Goal: Information Seeking & Learning: Compare options

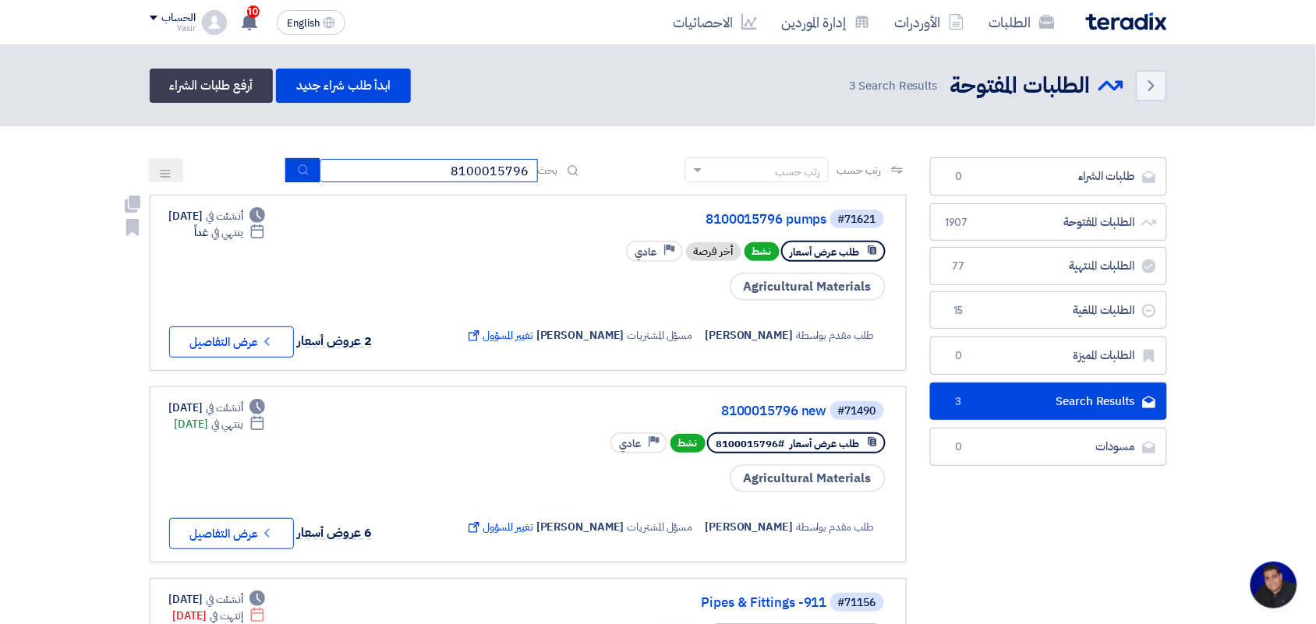
drag, startPoint x: 391, startPoint y: 180, endPoint x: 626, endPoint y: 236, distance: 242.0
click at [626, 236] on app-rfq-listing-content "رتب حسب رتب حسب بحث 8100015796 مجال الطلب مسؤول المشتريات نوع الطلب" at bounding box center [528, 455] width 757 height 597
type input "pump"
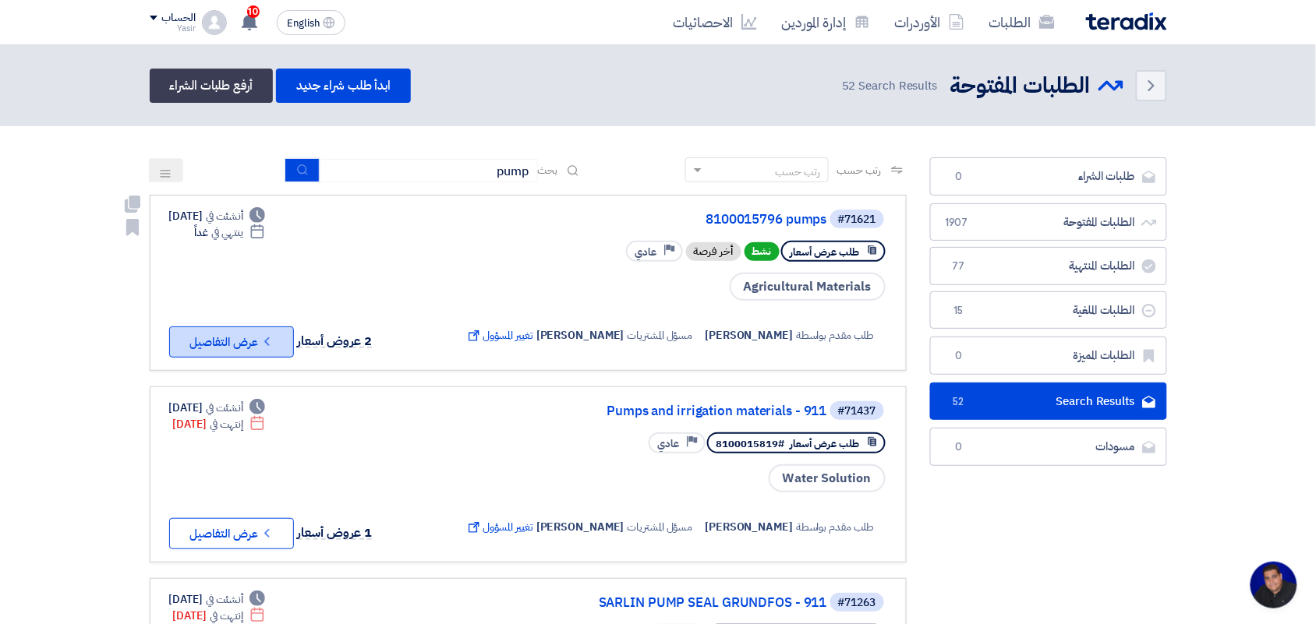
click at [253, 335] on button "Check details عرض التفاصيل" at bounding box center [231, 342] width 125 height 31
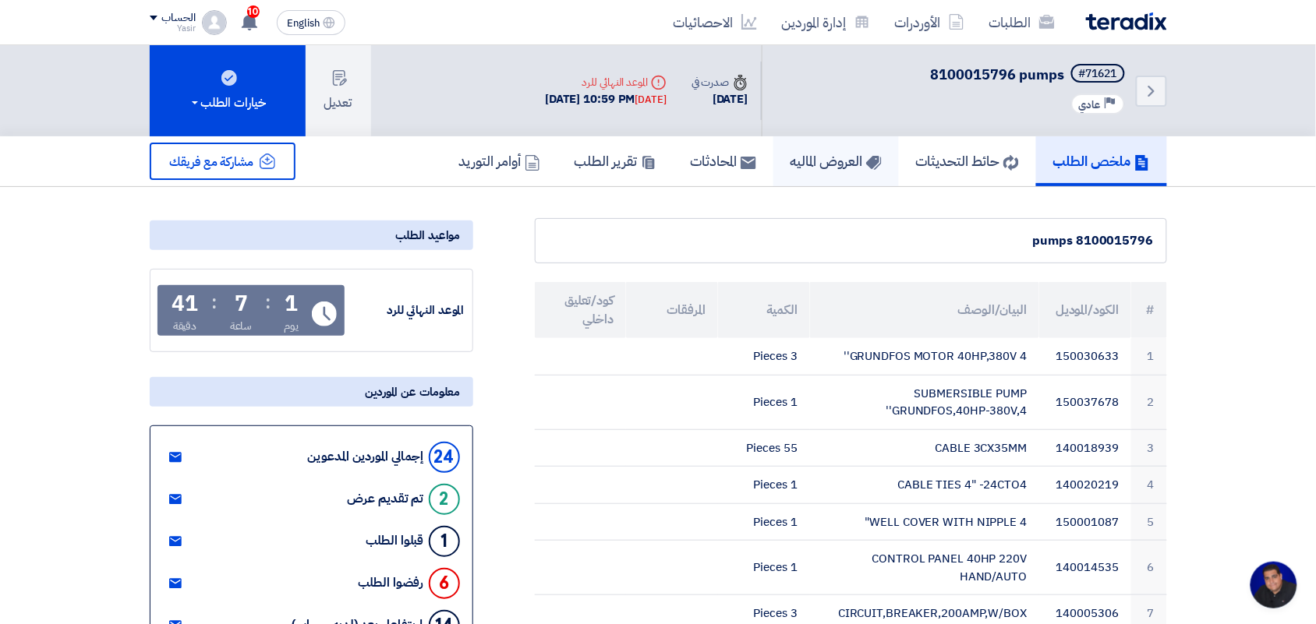
click at [831, 142] on link "العروض الماليه" at bounding box center [835, 161] width 125 height 50
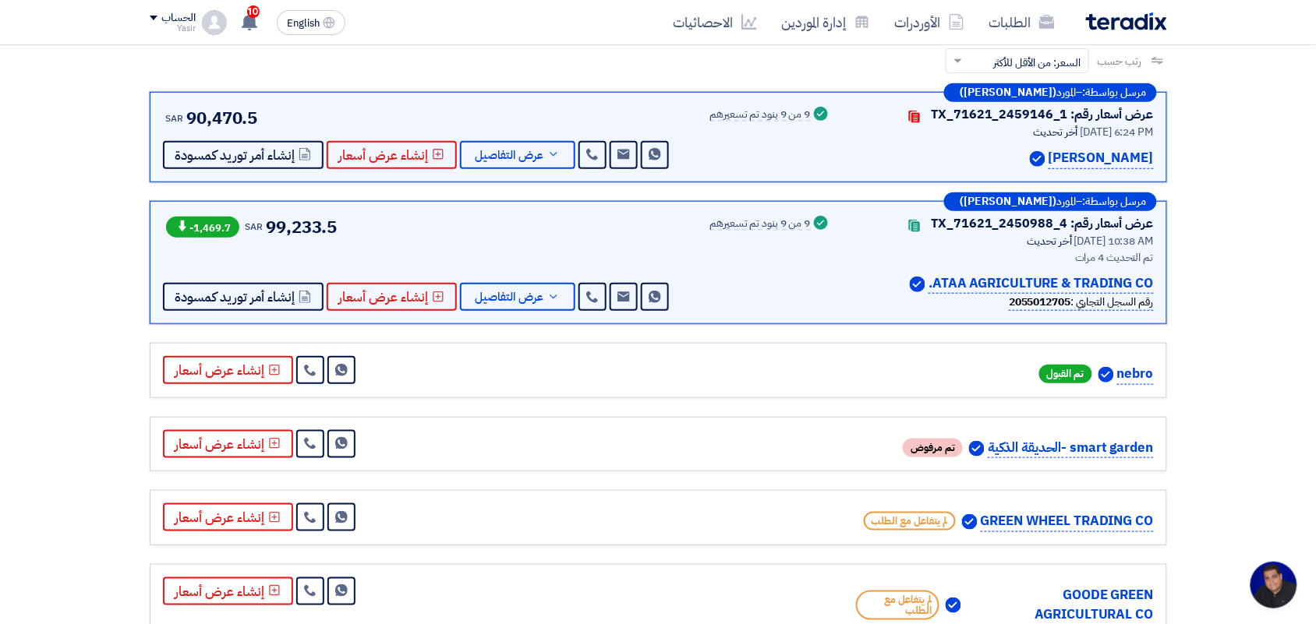
scroll to position [195, 0]
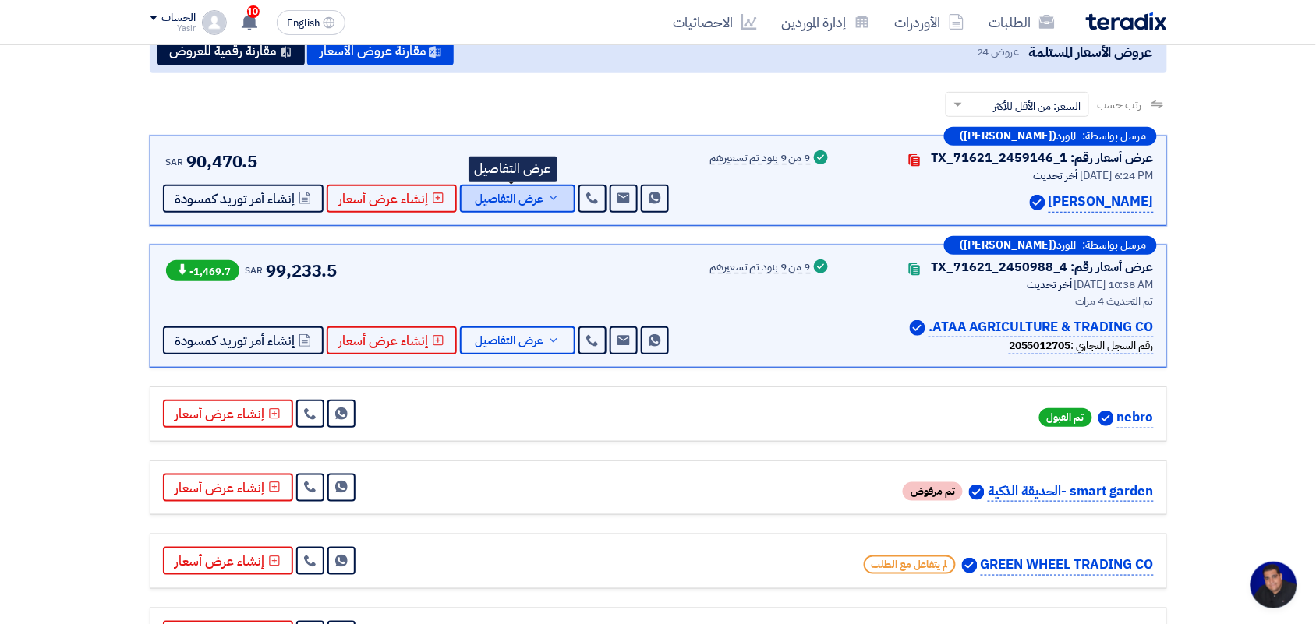
click at [543, 204] on button "عرض التفاصيل" at bounding box center [517, 199] width 115 height 28
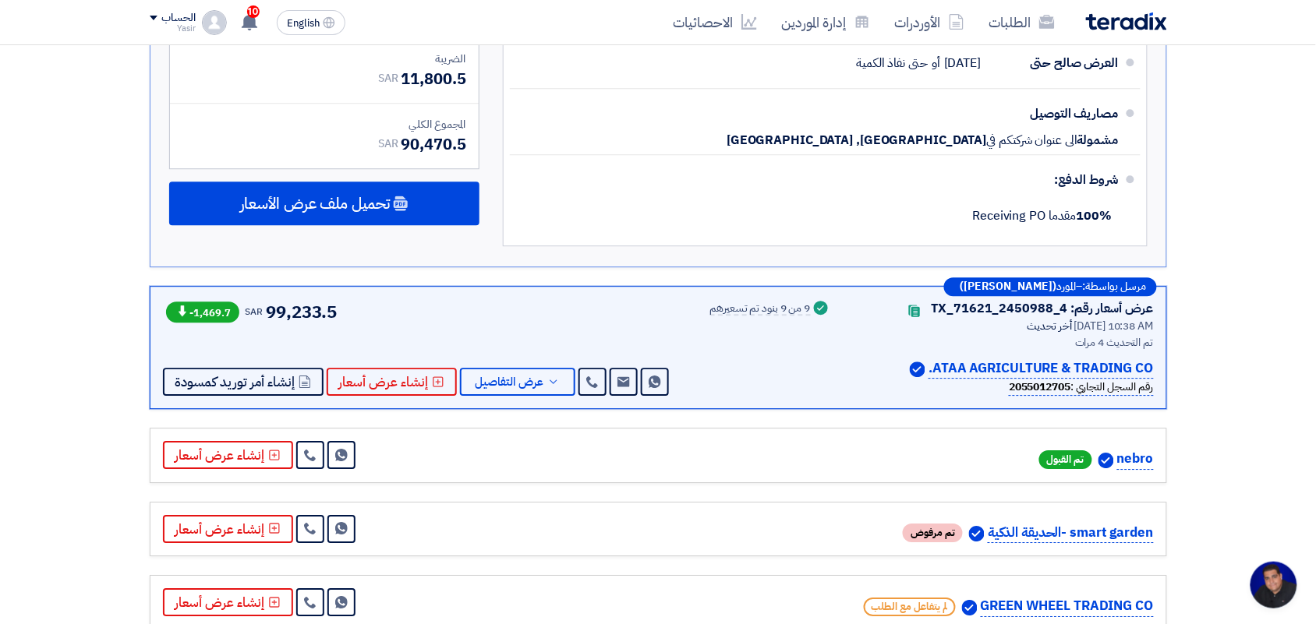
scroll to position [1169, 0]
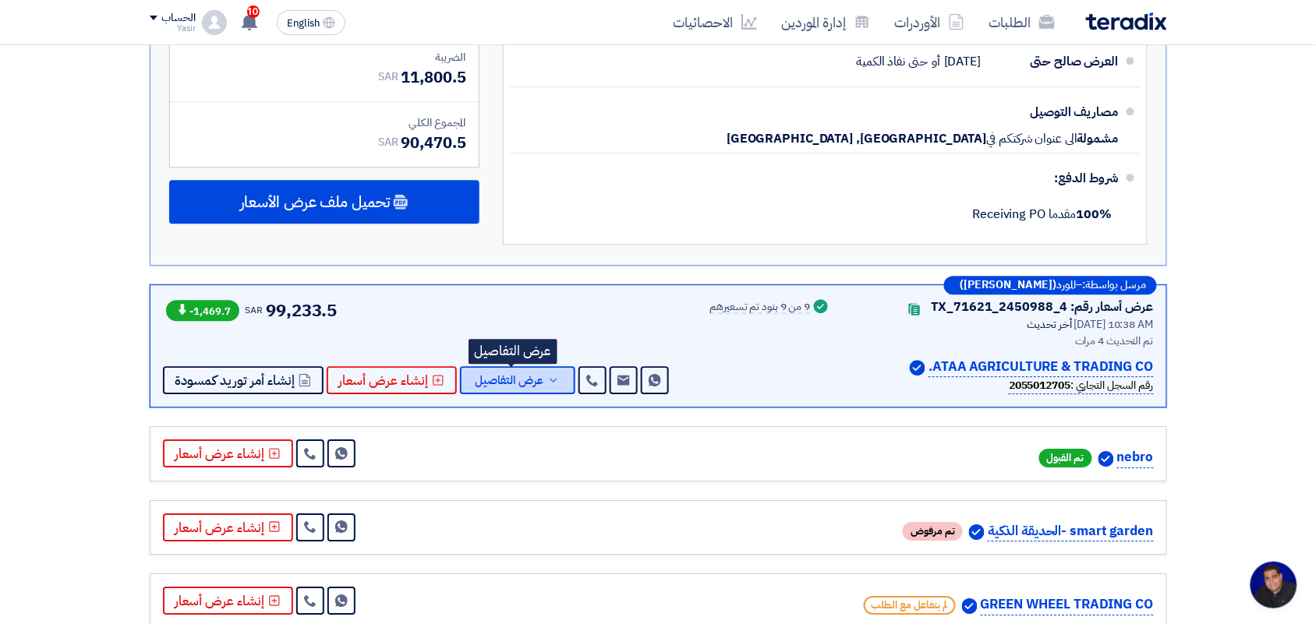
click at [532, 380] on span "عرض التفاصيل" at bounding box center [509, 381] width 69 height 12
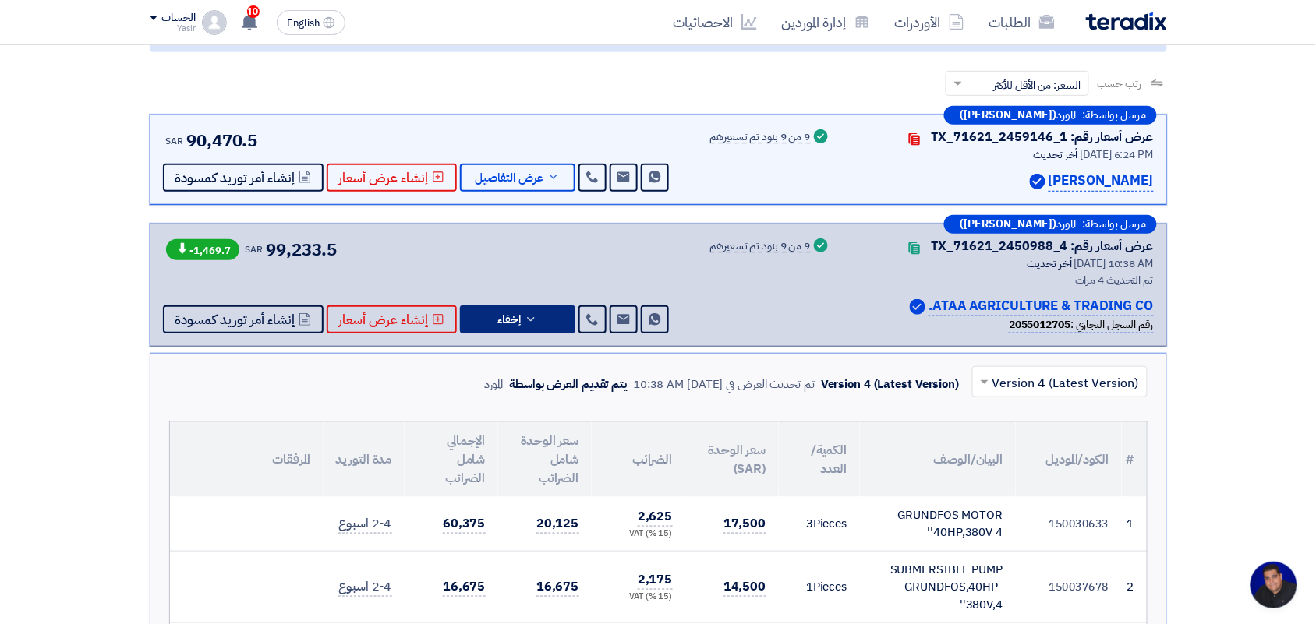
scroll to position [195, 0]
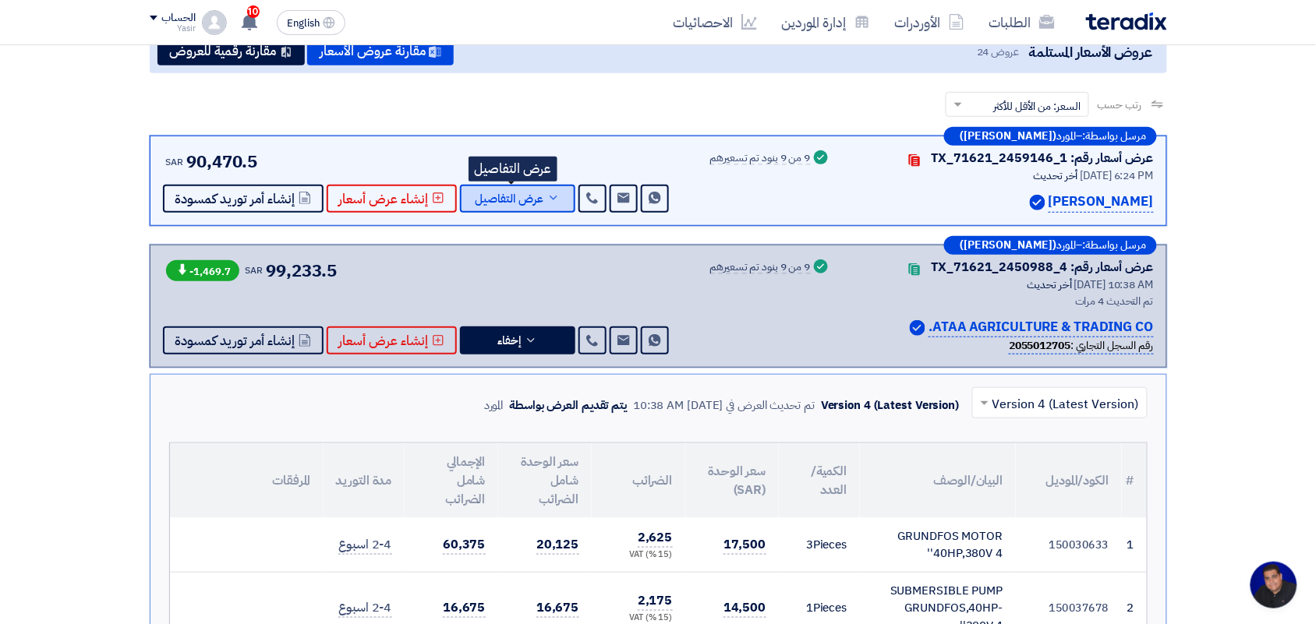
click at [475, 193] on span "عرض التفاصيل" at bounding box center [509, 199] width 69 height 12
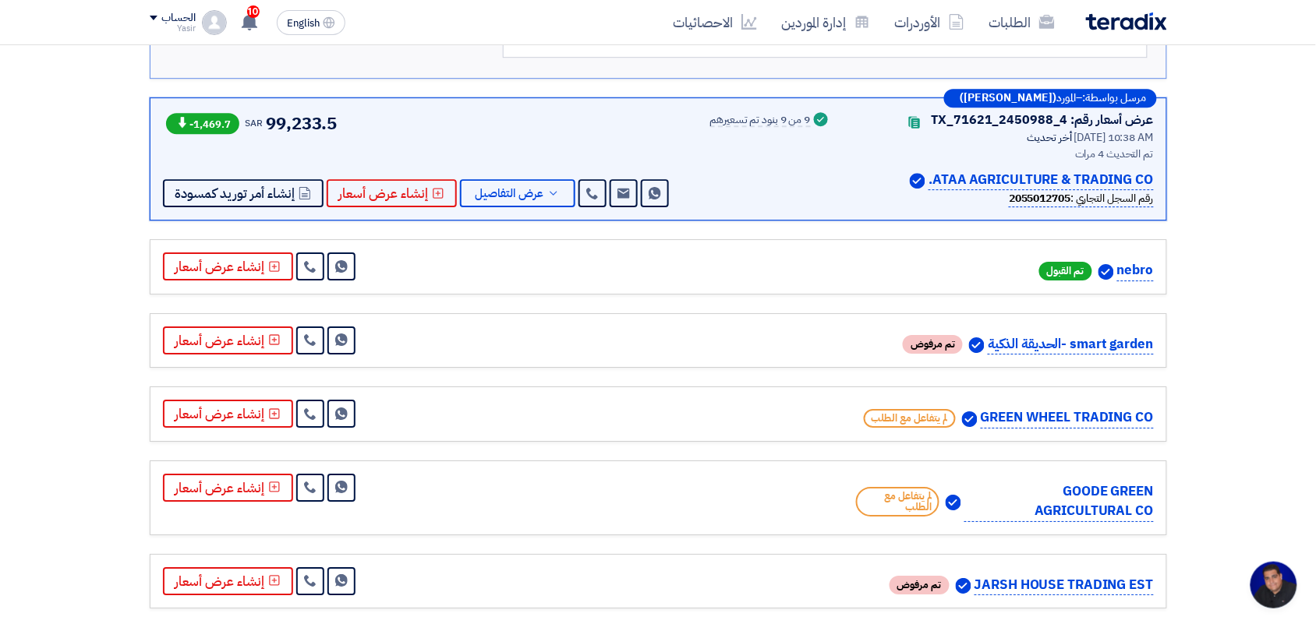
scroll to position [1364, 0]
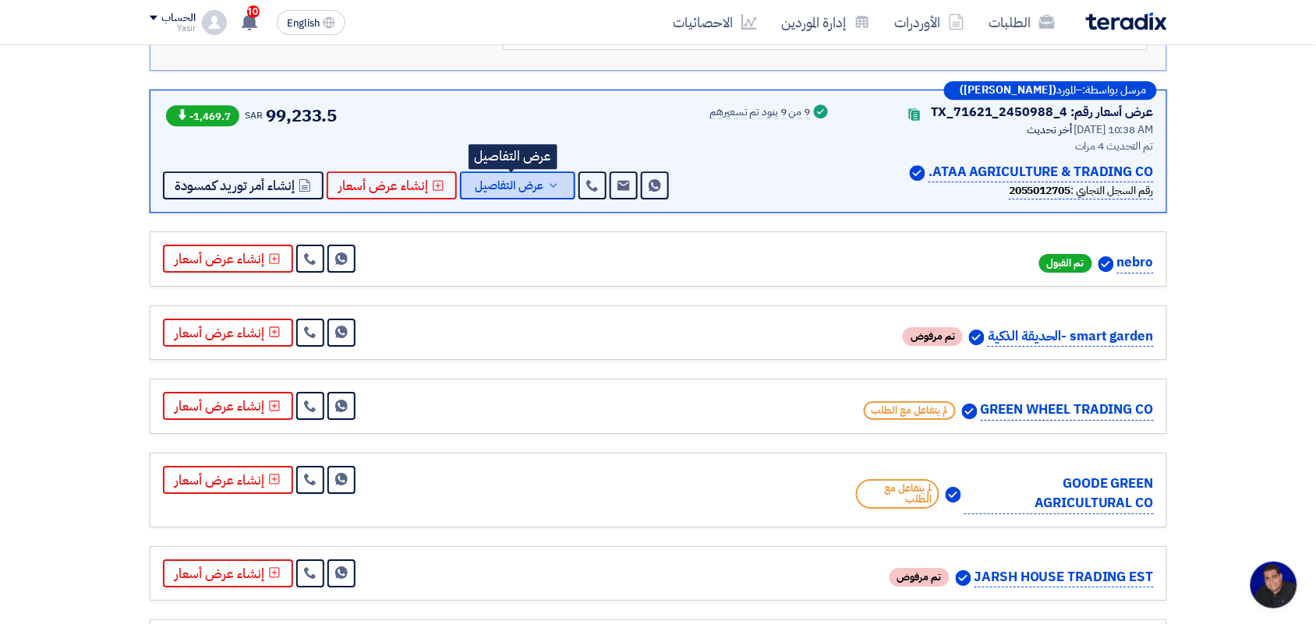
click at [528, 177] on button "عرض التفاصيل" at bounding box center [517, 185] width 115 height 28
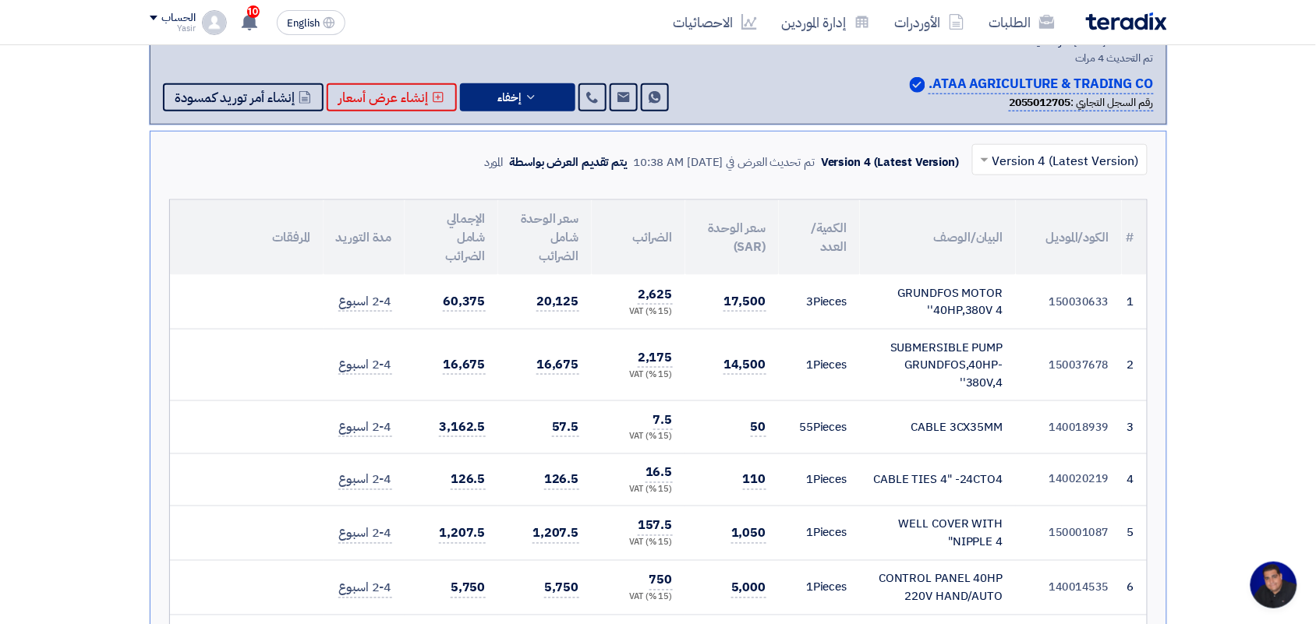
scroll to position [585, 0]
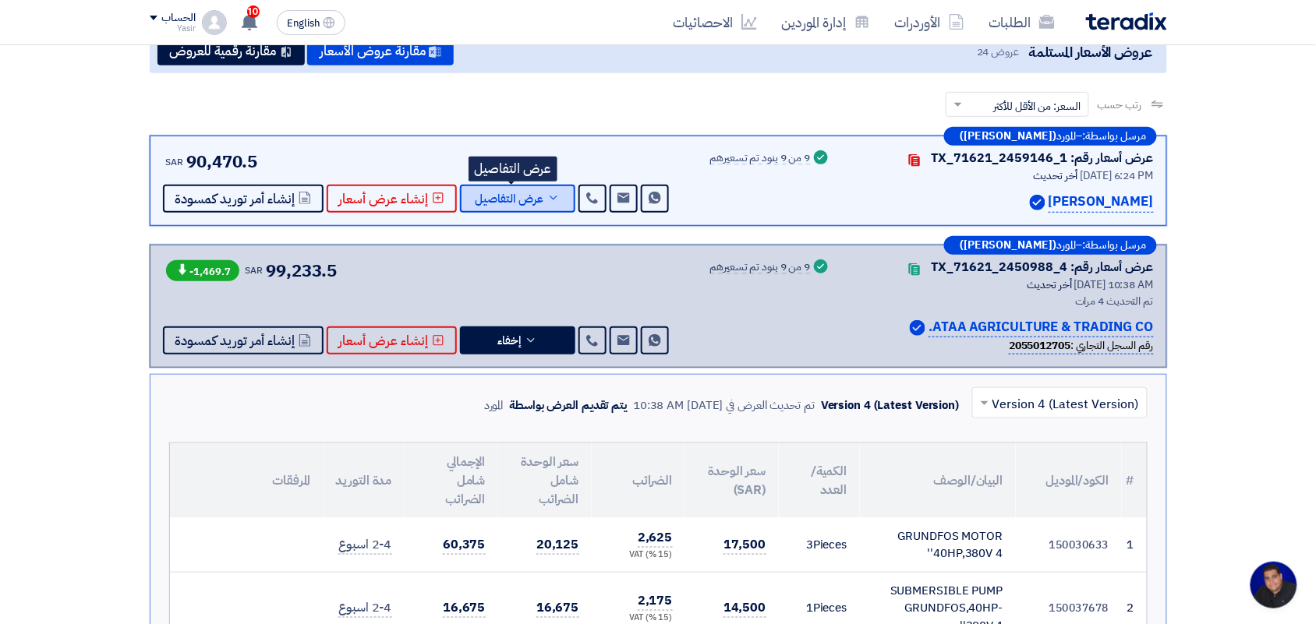
click at [525, 200] on span "عرض التفاصيل" at bounding box center [509, 199] width 69 height 12
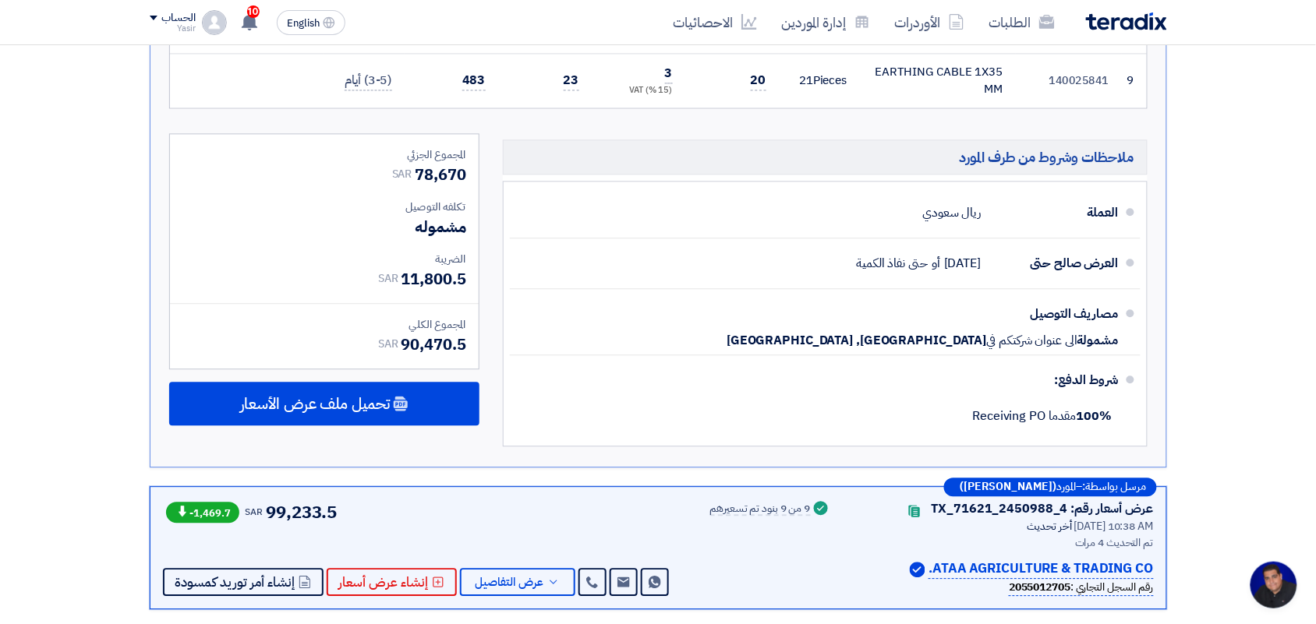
scroll to position [1169, 0]
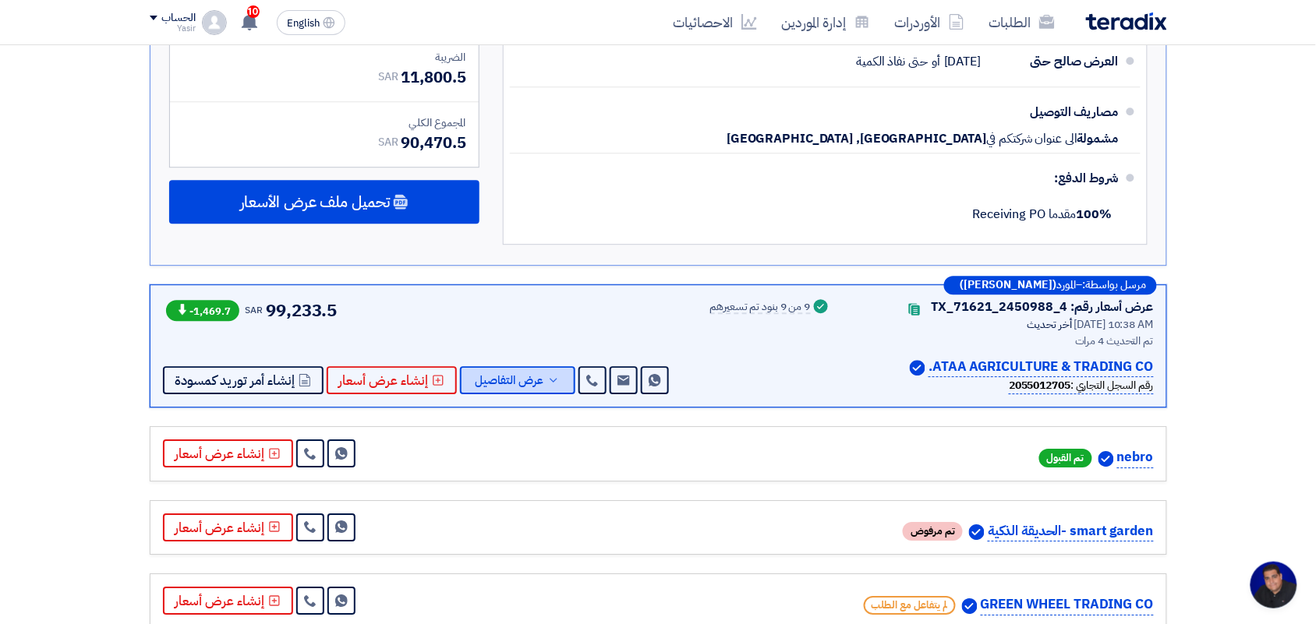
drag, startPoint x: 507, startPoint y: 398, endPoint x: 504, endPoint y: 388, distance: 9.6
click at [505, 396] on div "مرسل بواسطة: – المورد ([PERSON_NAME]) عرض أسعار رقم: TX_71621_2450988_4 Contact…" at bounding box center [658, 347] width 1017 height 124
click at [504, 386] on span "عرض التفاصيل" at bounding box center [509, 381] width 69 height 12
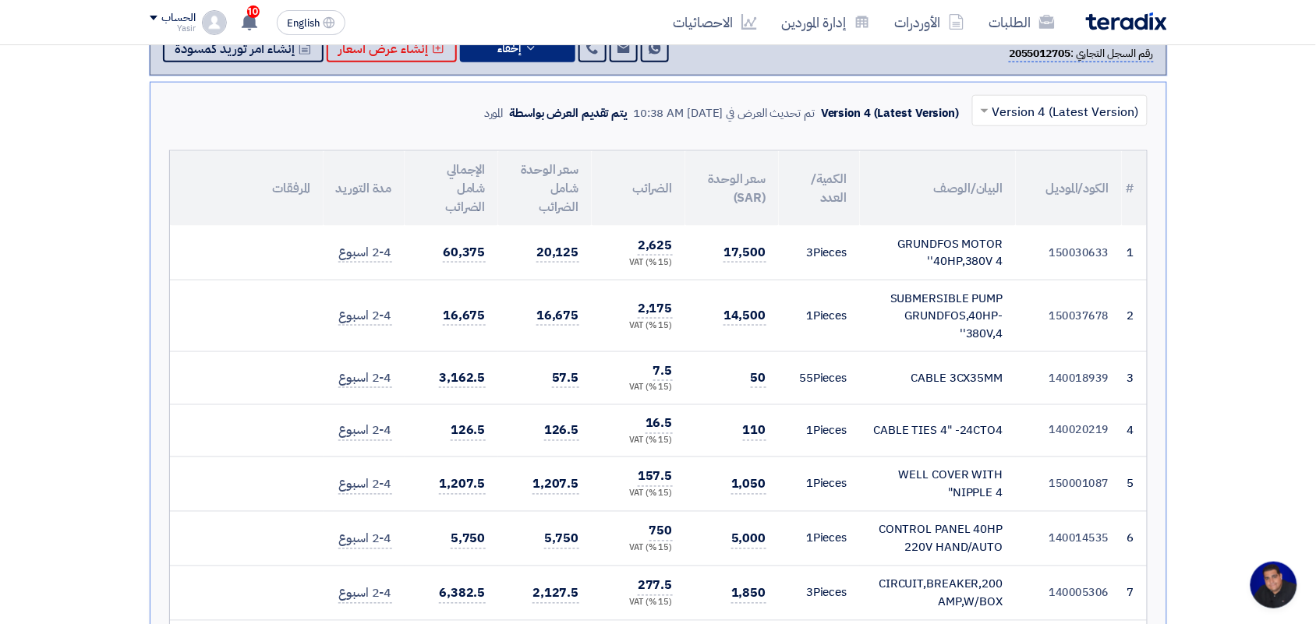
scroll to position [195, 0]
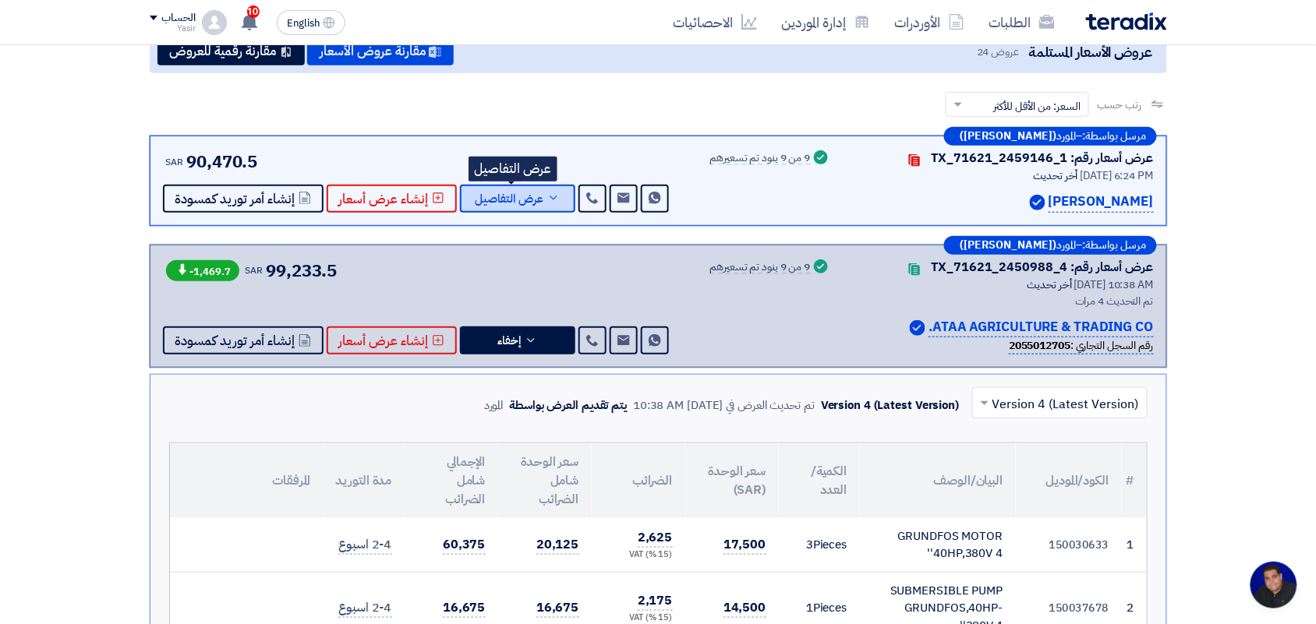
click at [504, 188] on button "عرض التفاصيل" at bounding box center [517, 199] width 115 height 28
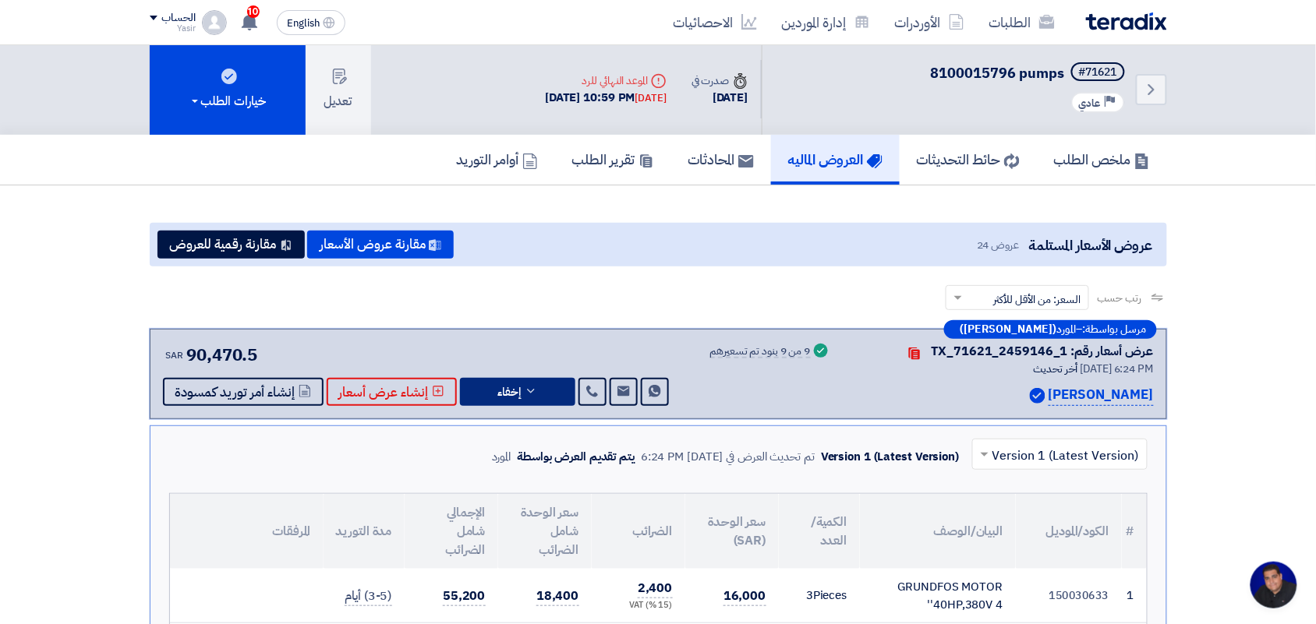
scroll to position [0, 0]
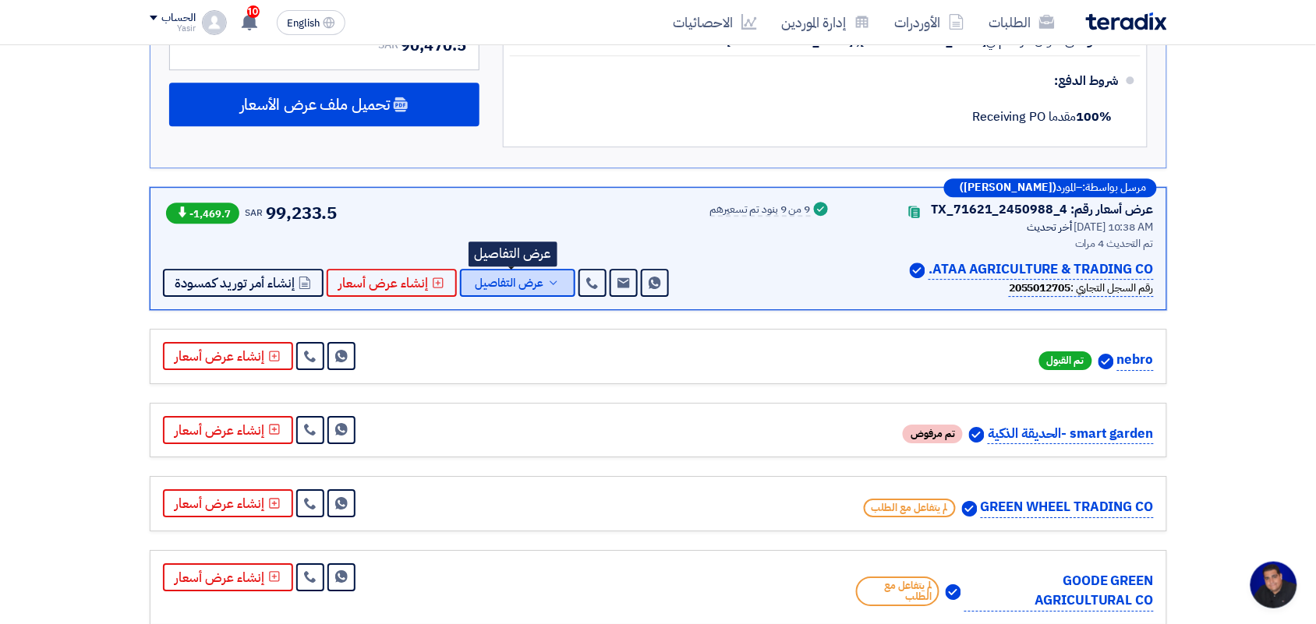
click at [512, 288] on span "عرض التفاصيل" at bounding box center [509, 283] width 69 height 12
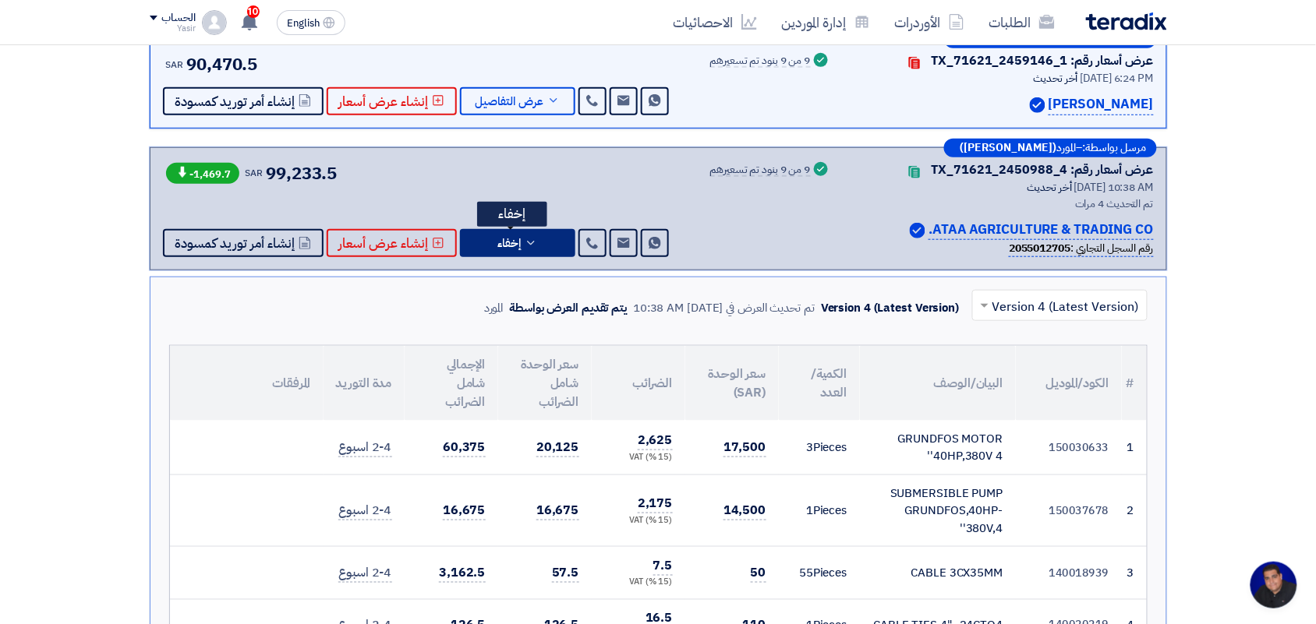
scroll to position [195, 0]
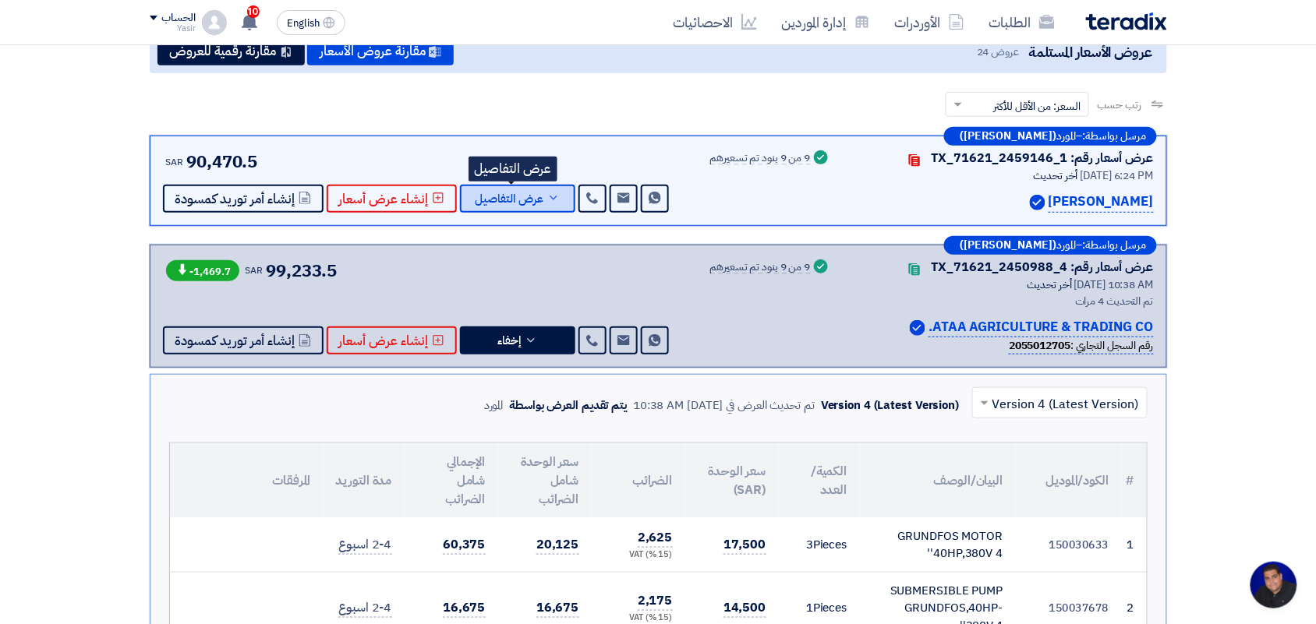
click at [522, 201] on span "عرض التفاصيل" at bounding box center [509, 199] width 69 height 12
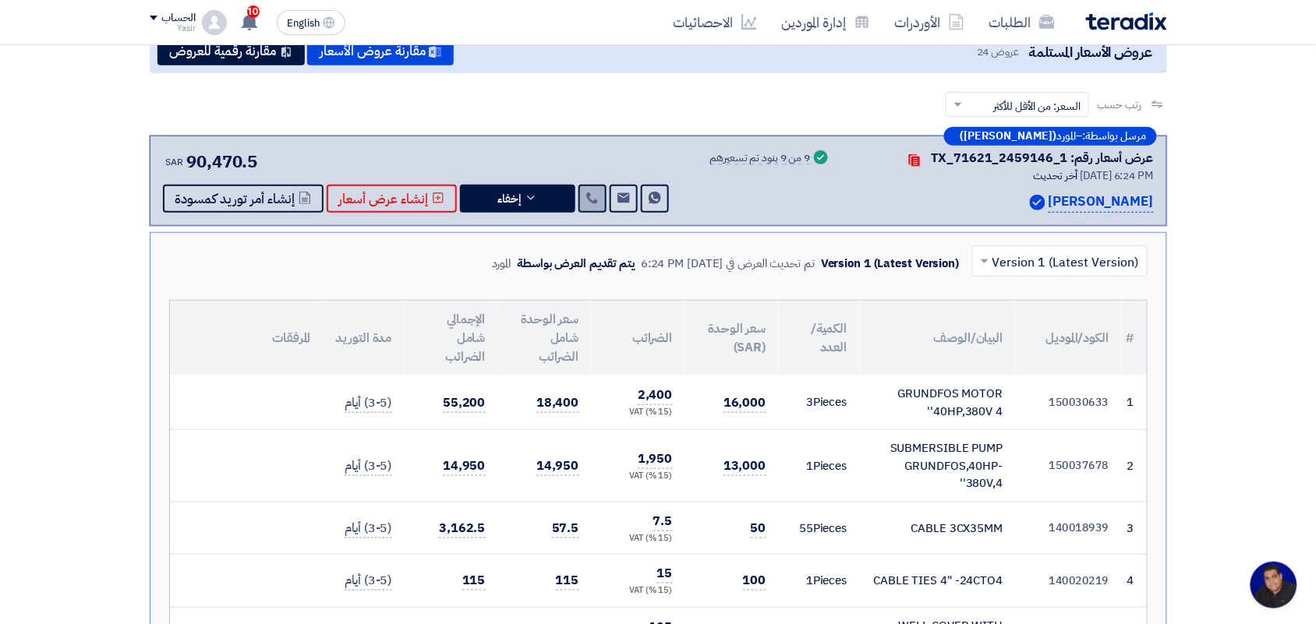
click at [587, 200] on use at bounding box center [592, 199] width 12 height 12
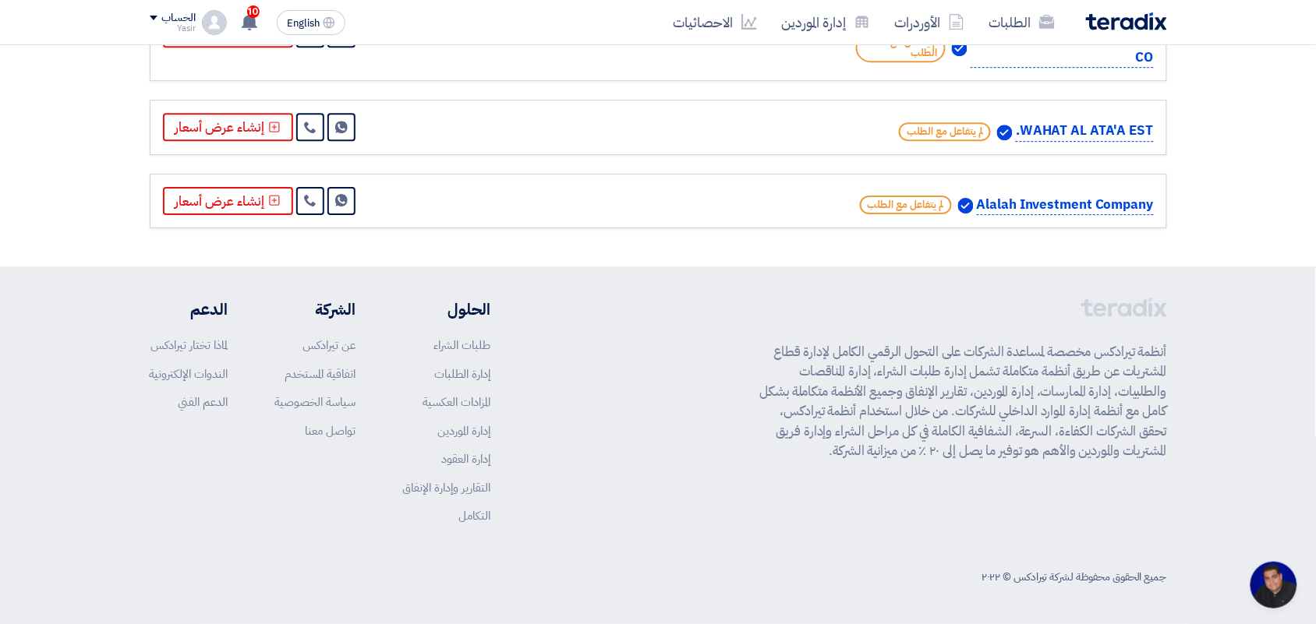
scroll to position [3141, 0]
click at [304, 203] on use at bounding box center [310, 201] width 12 height 12
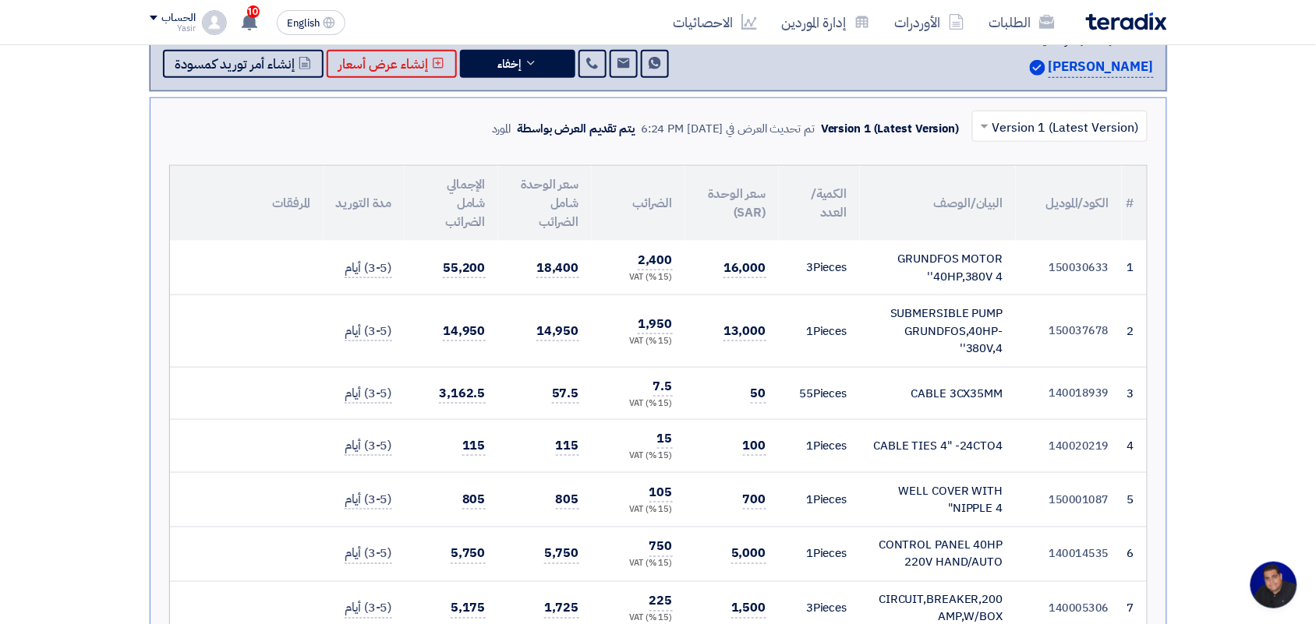
scroll to position [0, 0]
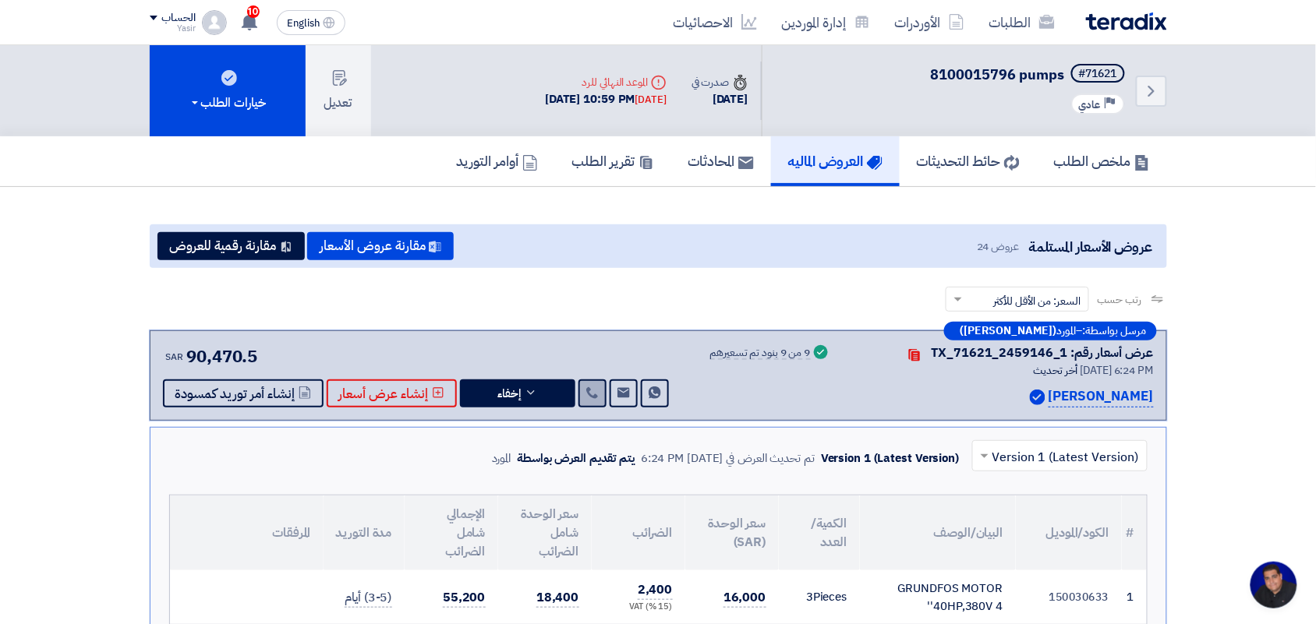
click at [586, 390] on icon at bounding box center [592, 393] width 12 height 12
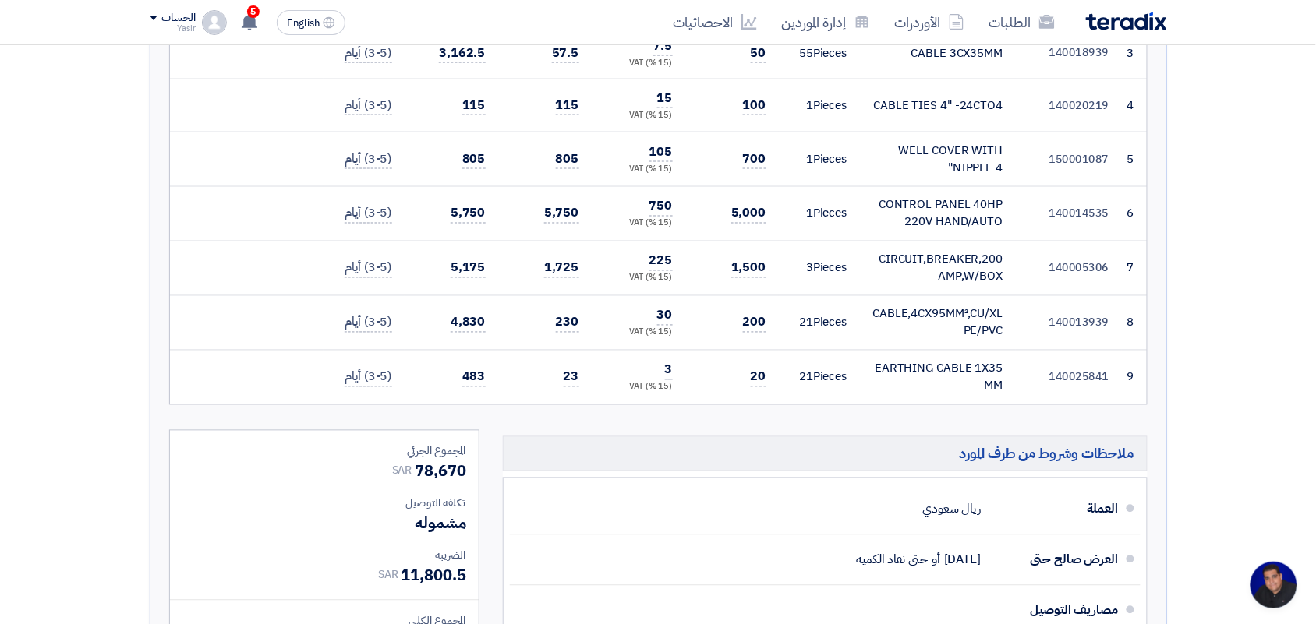
scroll to position [682, 0]
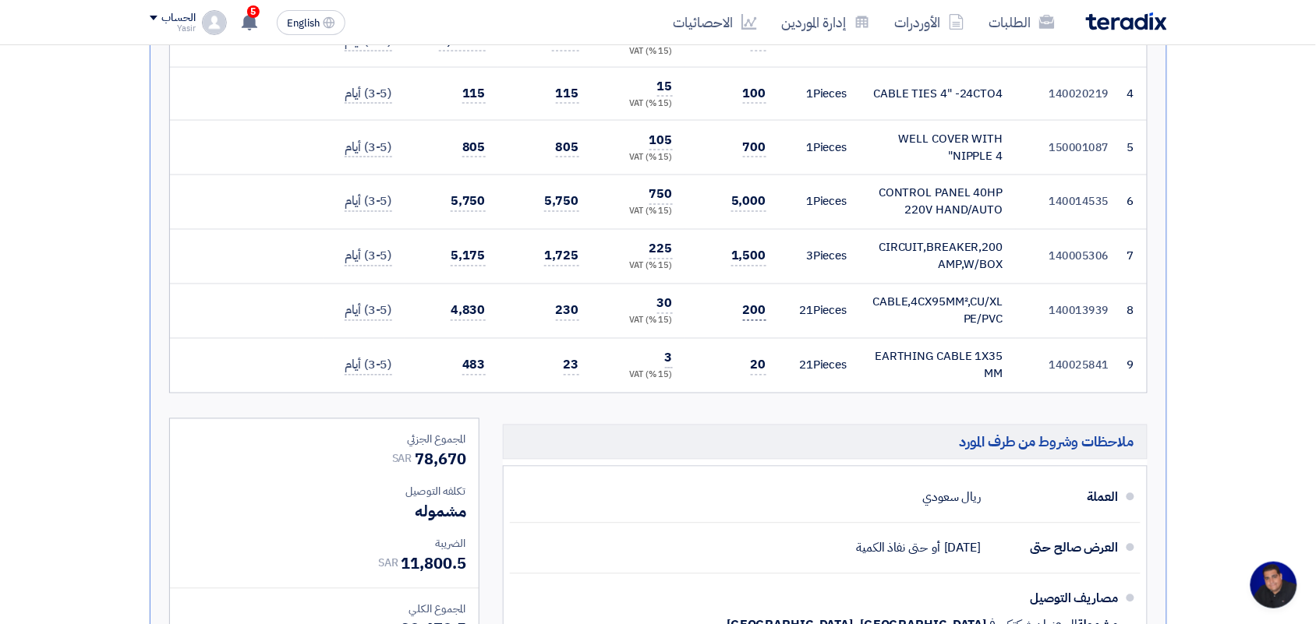
click at [755, 310] on span "200" at bounding box center [754, 311] width 23 height 19
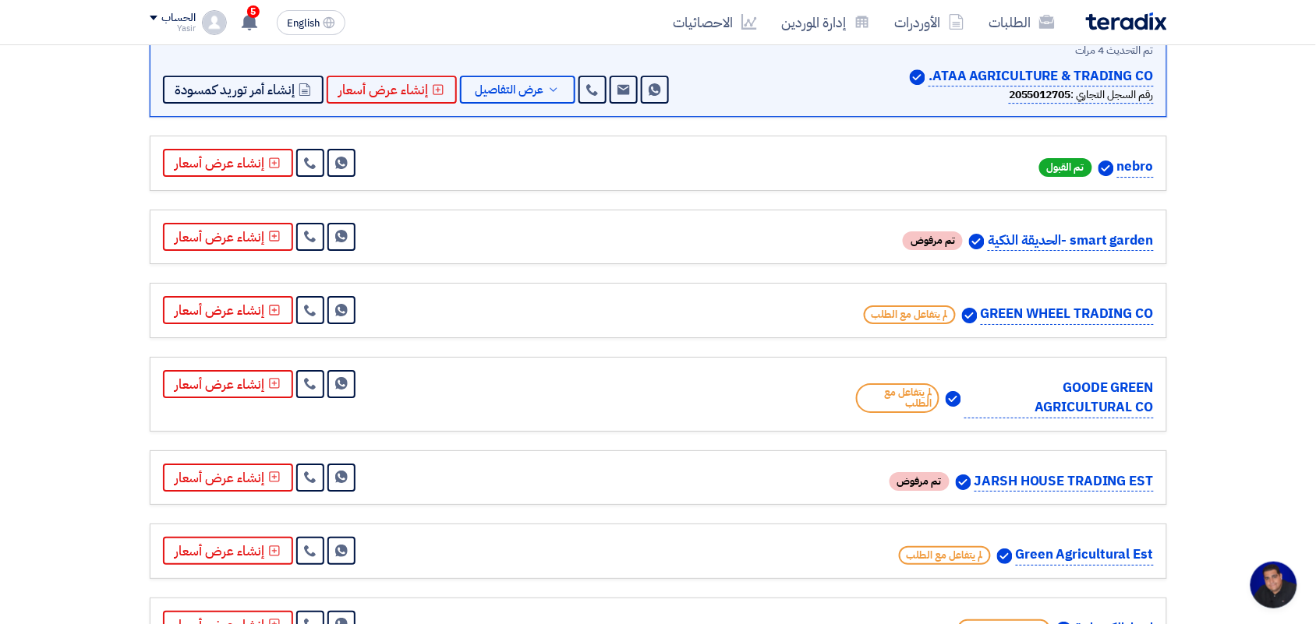
scroll to position [1267, 0]
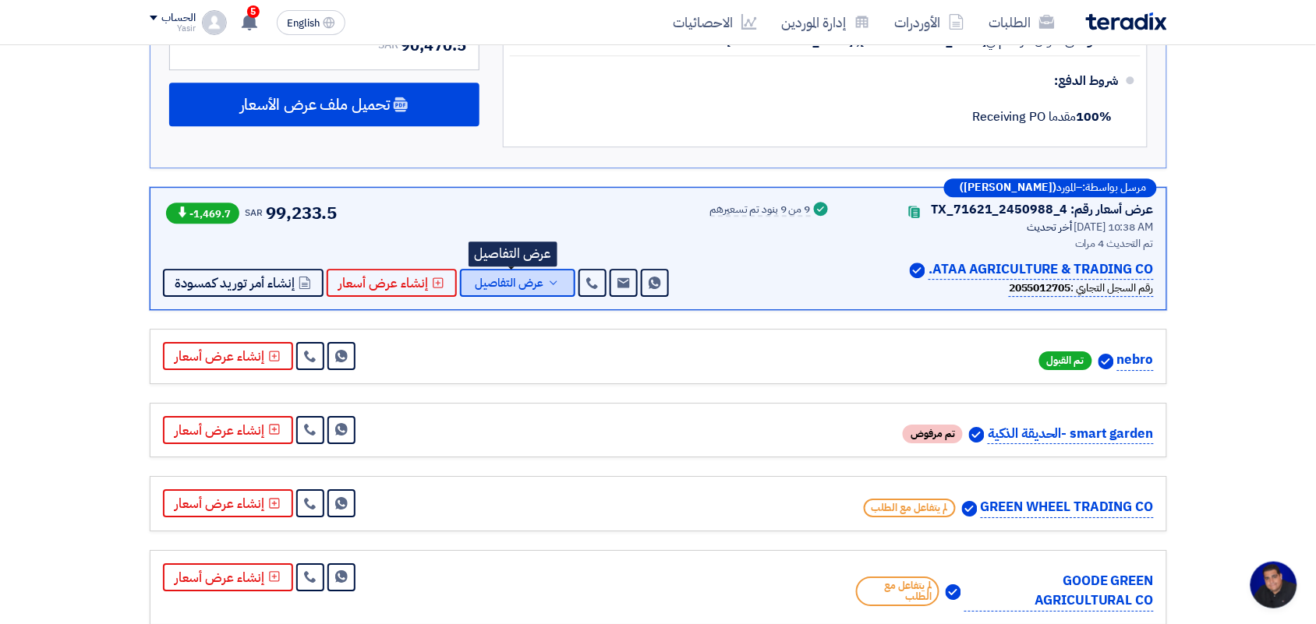
click at [535, 289] on span "عرض التفاصيل" at bounding box center [509, 283] width 69 height 12
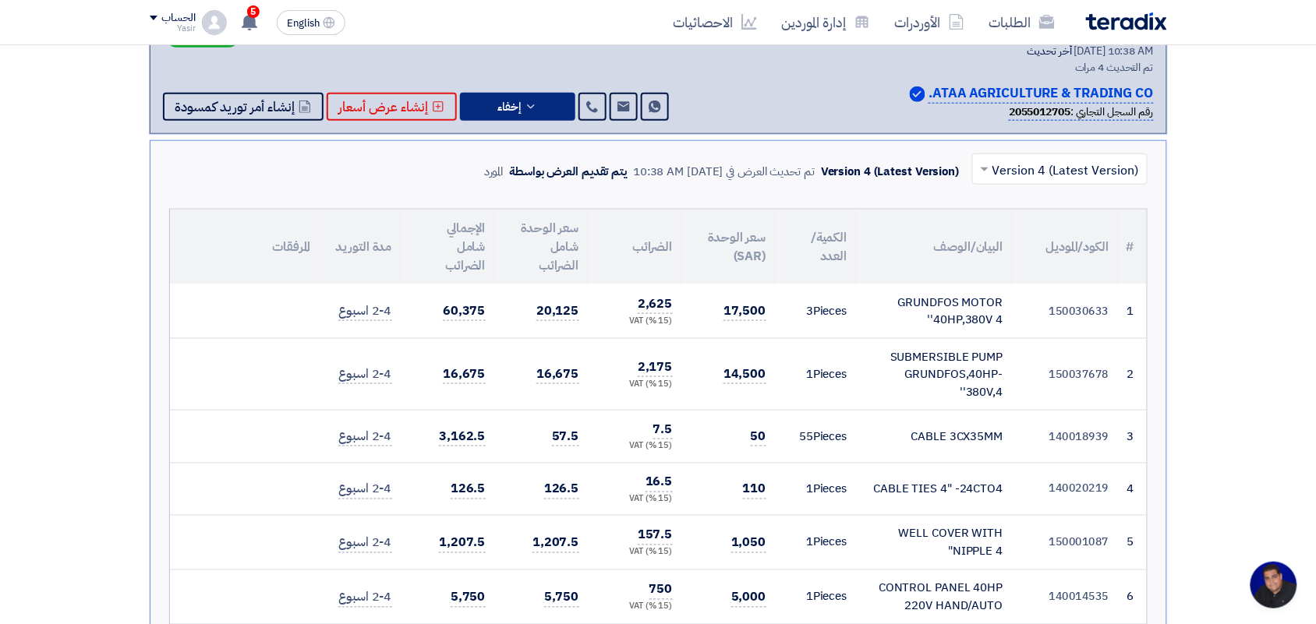
scroll to position [682, 0]
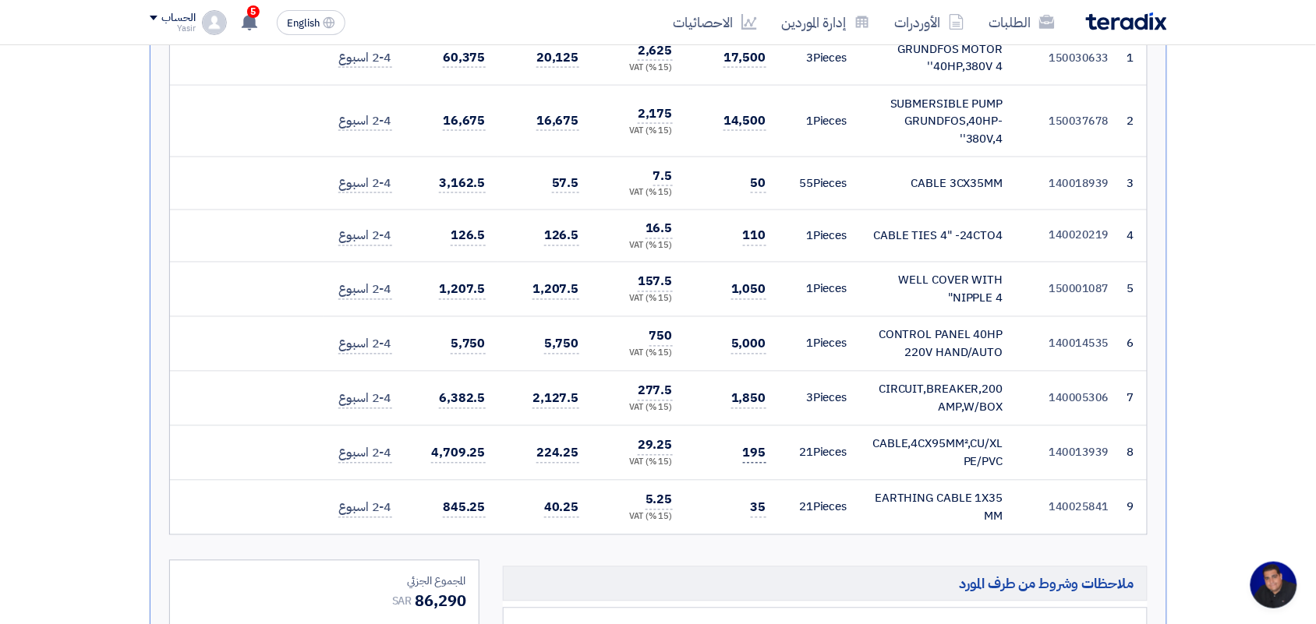
click at [751, 449] on span "195" at bounding box center [754, 453] width 23 height 19
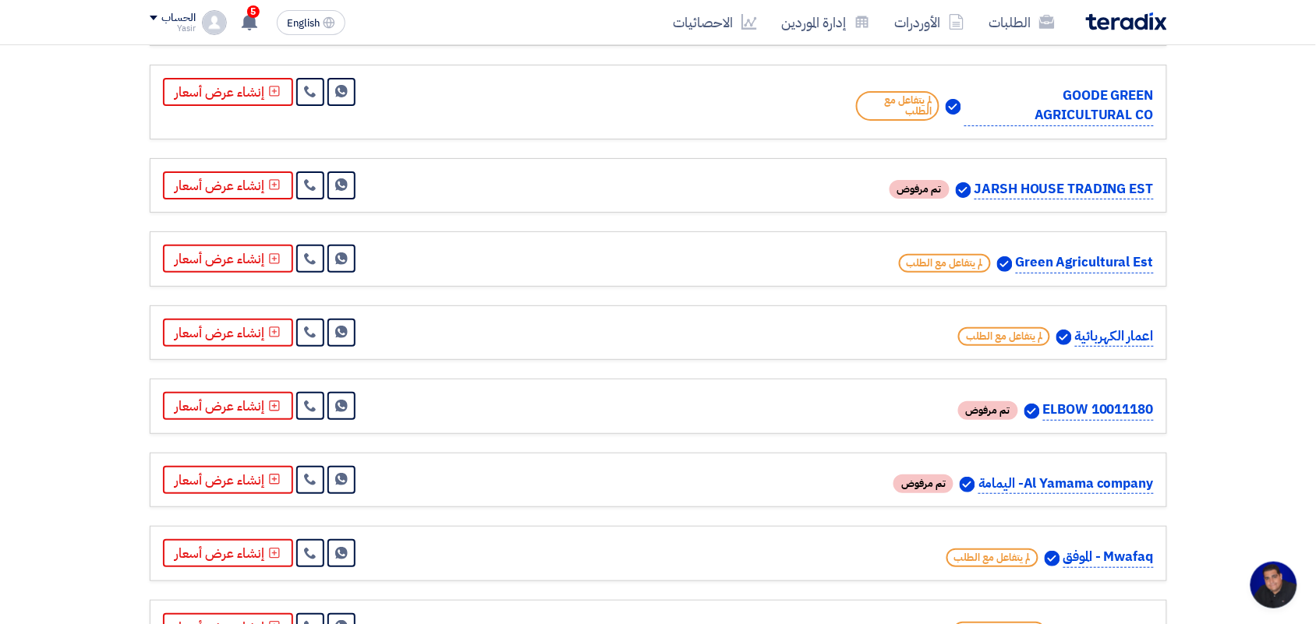
scroll to position [1754, 0]
